Goal: Task Accomplishment & Management: Manage account settings

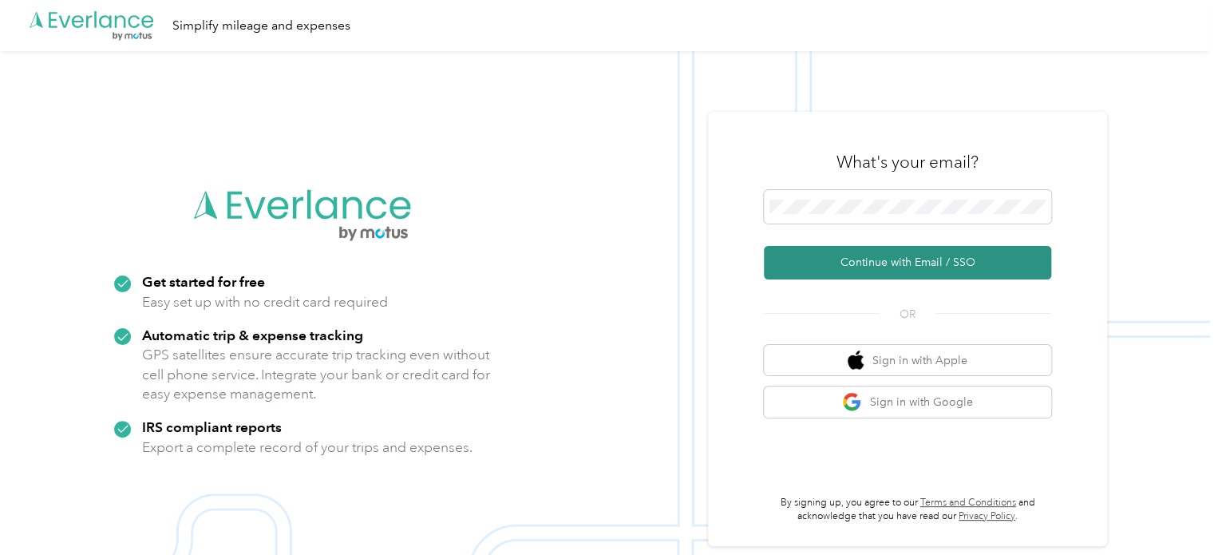
click at [845, 263] on button "Continue with Email / SSO" at bounding box center [907, 263] width 287 height 34
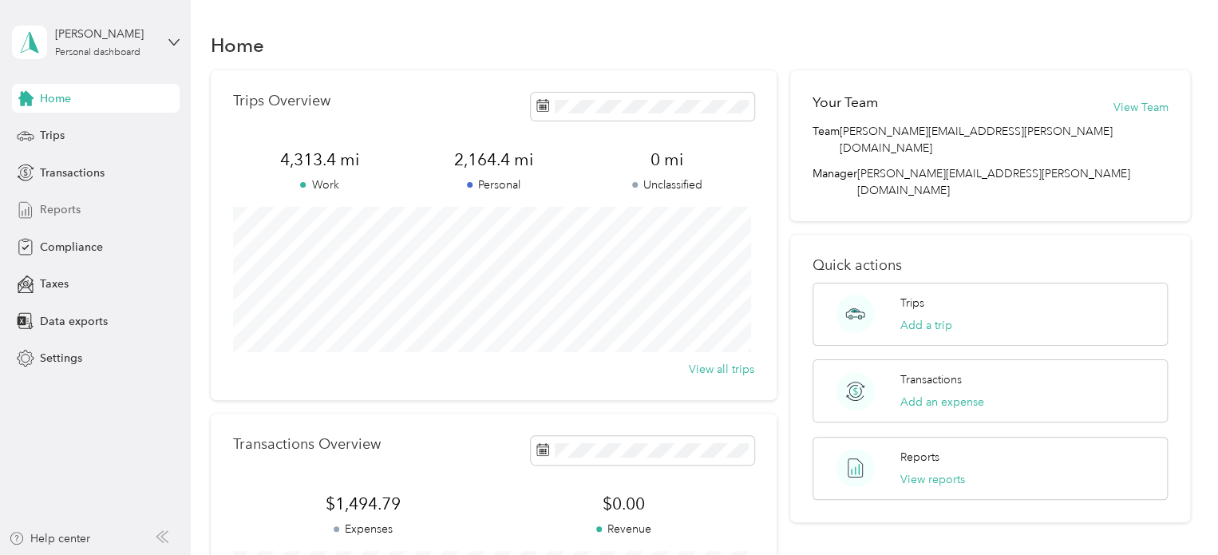
click at [43, 208] on span "Reports" at bounding box center [60, 209] width 41 height 17
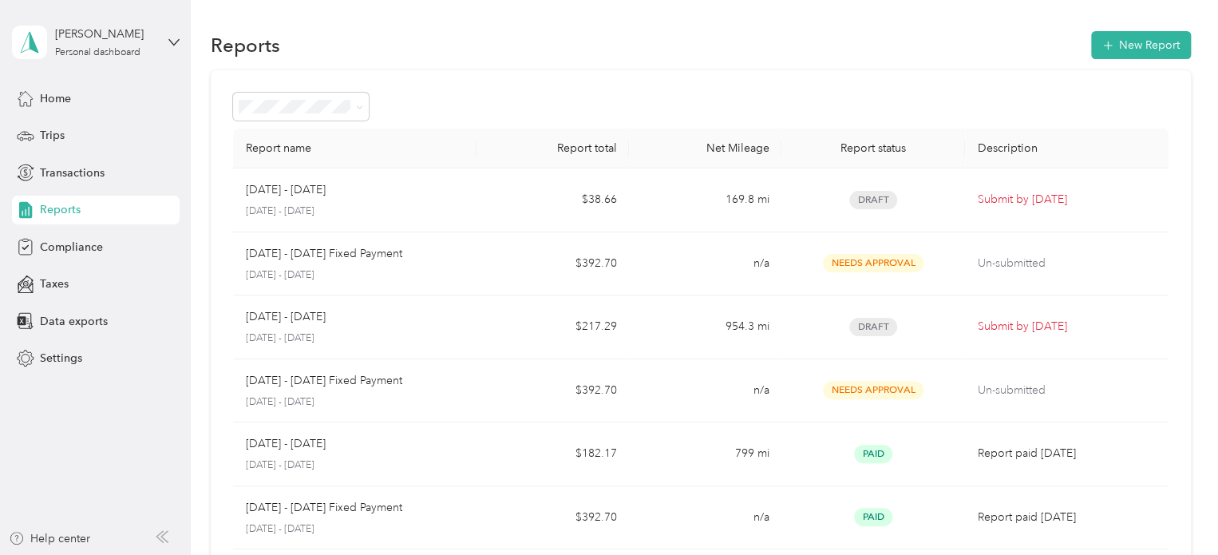
scroll to position [80, 0]
